Goal: Task Accomplishment & Management: Use online tool/utility

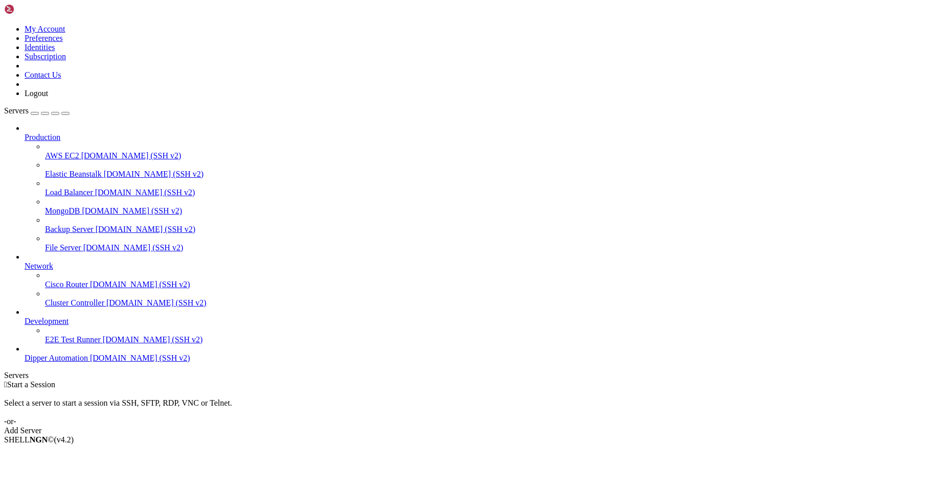
click at [32, 363] on link "Dipper Automation [DOMAIN_NAME] (SSH v2)" at bounding box center [484, 358] width 919 height 9
click at [90, 363] on span "[DOMAIN_NAME] (SSH v2)" at bounding box center [140, 358] width 100 height 9
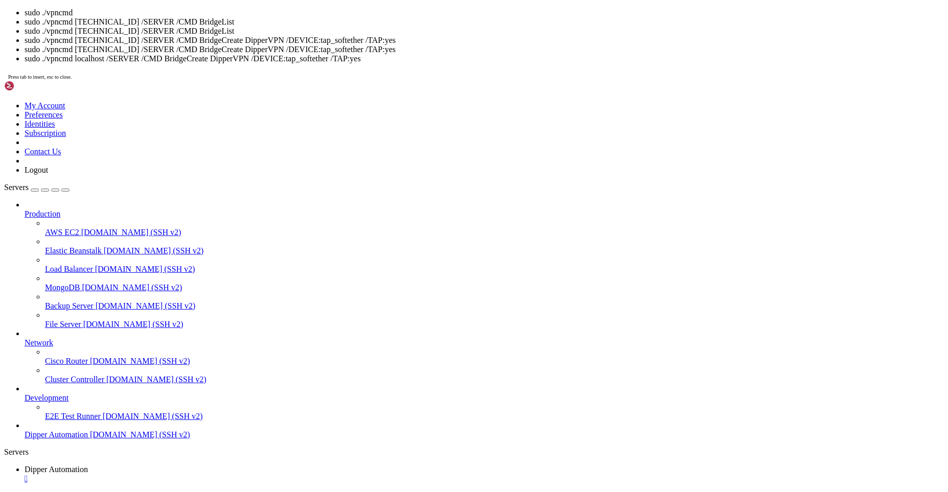
click at [45, 237] on div at bounding box center [494, 241] width 899 height 9
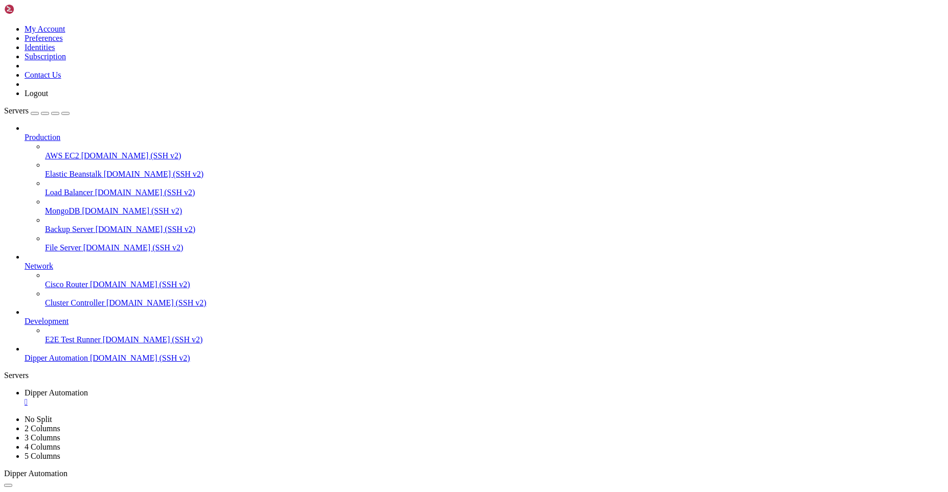
drag, startPoint x: 184, startPoint y: 841, endPoint x: 183, endPoint y: 836, distance: 5.7
